Goal: Ask a question

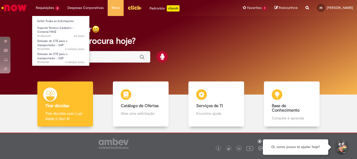
click at [49, 5] on li "Requisições 3 Exibir Todas as Solicitações Suporte Técnico Cadastro - Conecta F…" at bounding box center [48, 8] width 32 height 16
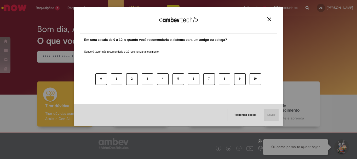
click at [271, 20] on button "Close" at bounding box center [269, 19] width 7 height 4
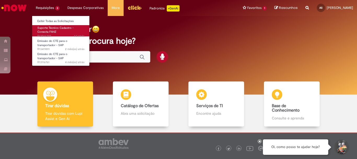
click at [48, 30] on span "Suporte Técnico Cadastro - Conecta FAHZ" at bounding box center [55, 30] width 36 height 8
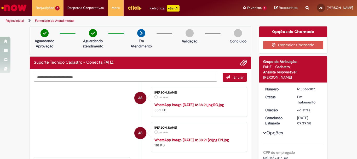
click at [70, 79] on textarea "Digite sua mensagem aqui..." at bounding box center [125, 77] width 183 height 9
type textarea "**********"
click at [233, 77] on span "Enviar" at bounding box center [238, 77] width 10 height 5
